Goal: Information Seeking & Learning: Learn about a topic

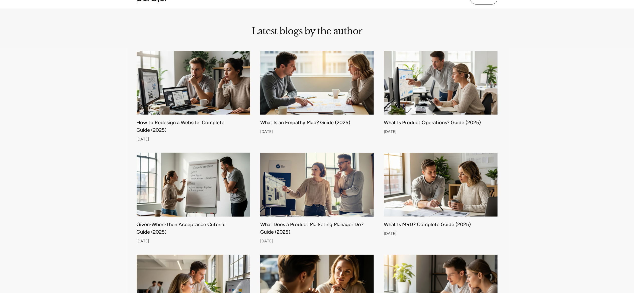
scroll to position [143, 0]
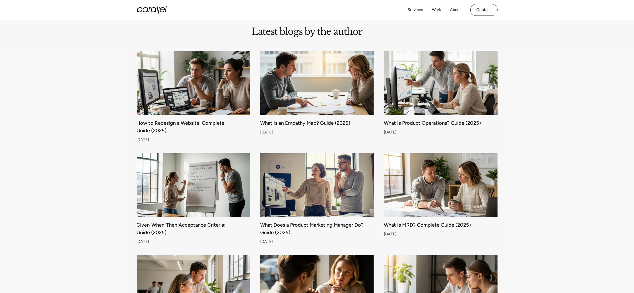
click at [406, 83] on img at bounding box center [440, 83] width 119 height 67
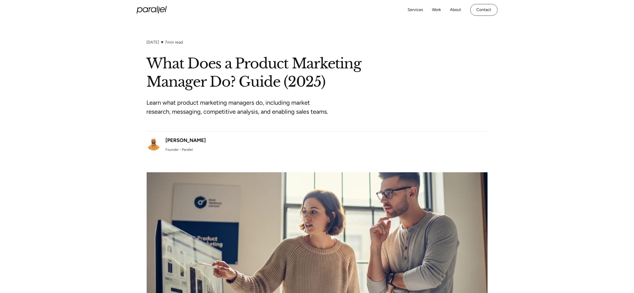
click at [519, 89] on div "[DATE] 7 min read What Does a Product Marketing Manager Do? Guide (2025) Learn …" at bounding box center [317, 191] width 634 height 303
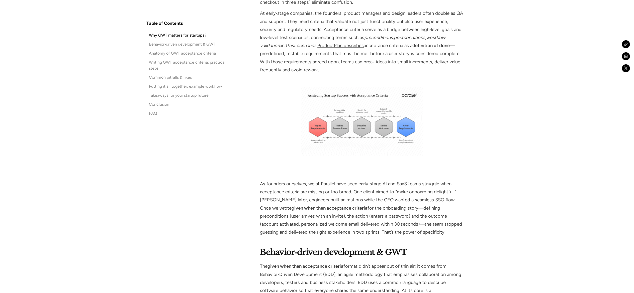
scroll to position [543, 0]
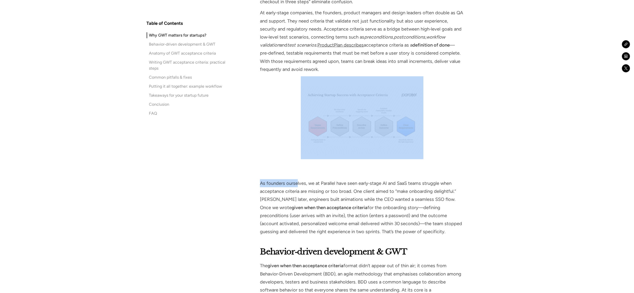
drag, startPoint x: 327, startPoint y: 86, endPoint x: 298, endPoint y: 96, distance: 30.7
click at [298, 96] on div "Why GWT matters for startups? Startups thrive on rapid iteration, but speed wit…" at bounding box center [362, 76] width 204 height 319
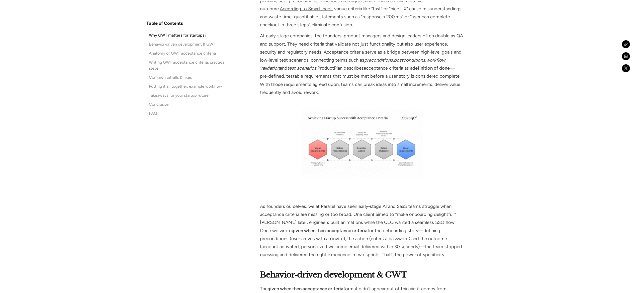
scroll to position [531, 0]
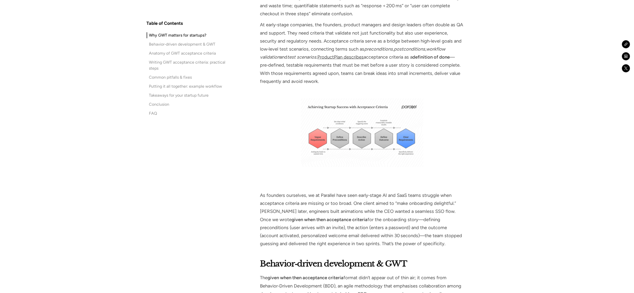
drag, startPoint x: 298, startPoint y: 96, endPoint x: 397, endPoint y: 99, distance: 98.6
click at [397, 99] on div "Why GWT matters for startups? Startups thrive on rapid iteration, but speed wit…" at bounding box center [362, 88] width 204 height 319
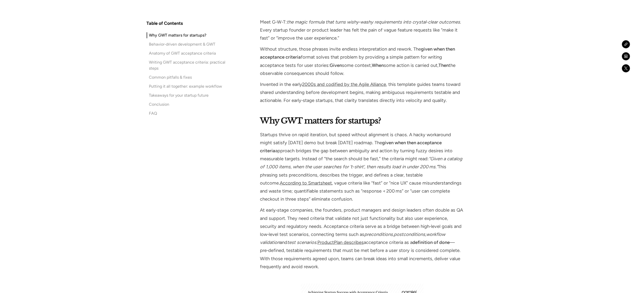
click at [370, 139] on p "Startups thrive on rapid iteration, but speed without alignment is chaos. A hac…" at bounding box center [362, 167] width 204 height 73
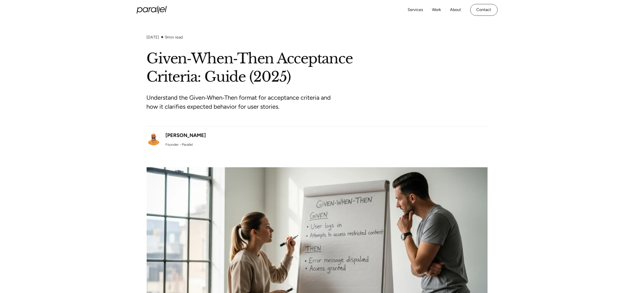
scroll to position [0, 0]
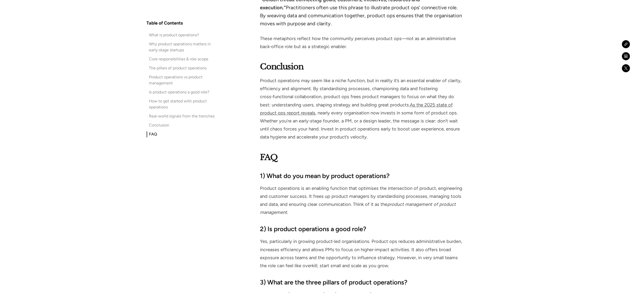
scroll to position [2887, 0]
